Goal: Task Accomplishment & Management: Manage account settings

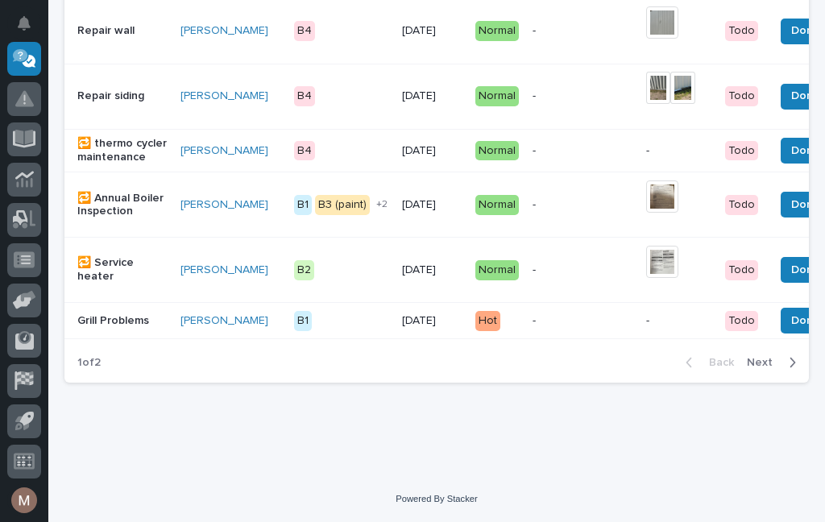
scroll to position [1421, 0]
click at [771, 357] on span "Next" at bounding box center [764, 362] width 35 height 15
